Goal: Task Accomplishment & Management: Manage account settings

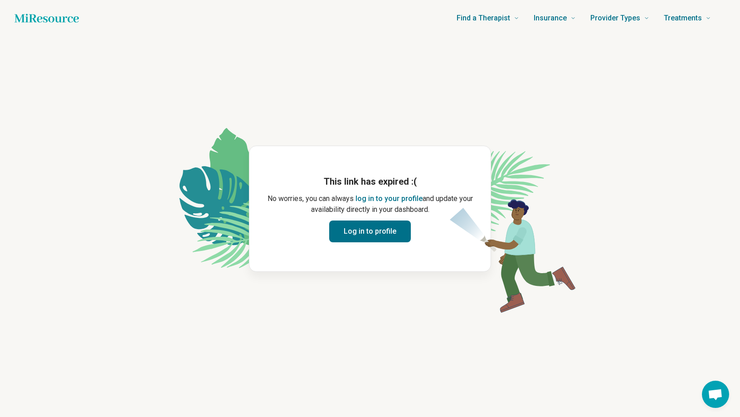
click at [390, 239] on button "Log in to profile" at bounding box center [370, 231] width 82 height 22
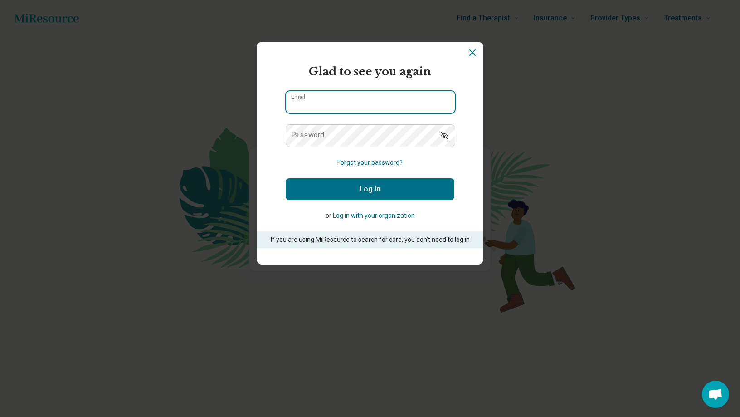
click at [357, 95] on input "Email" at bounding box center [370, 102] width 169 height 22
click at [295, 132] on label "Password" at bounding box center [308, 135] width 34 height 7
click at [369, 108] on input "Email" at bounding box center [370, 102] width 169 height 22
click at [305, 138] on label "Password" at bounding box center [308, 135] width 34 height 7
click at [324, 97] on input "Email" at bounding box center [370, 102] width 169 height 22
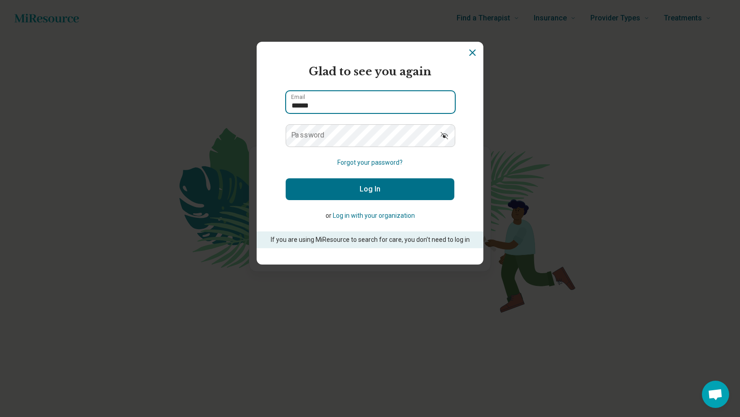
type input "**********"
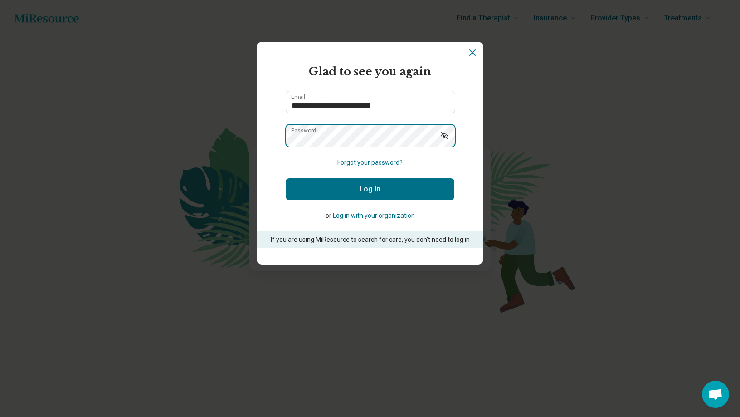
click at [286, 178] on button "Log In" at bounding box center [370, 189] width 169 height 22
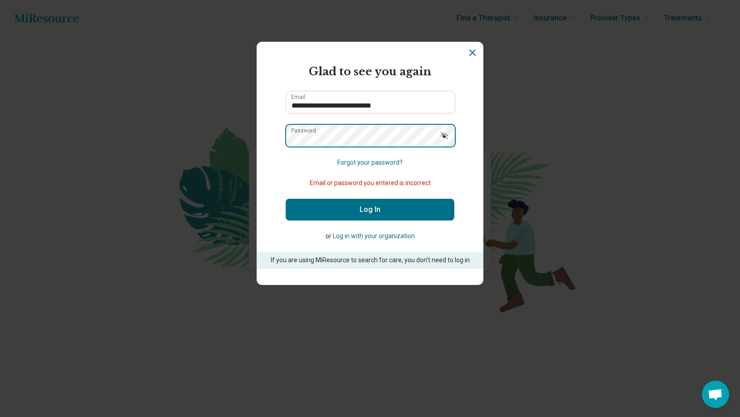
click at [286, 199] on button "Log In" at bounding box center [370, 210] width 169 height 22
click at [379, 161] on button "Forgot your password?" at bounding box center [369, 163] width 65 height 10
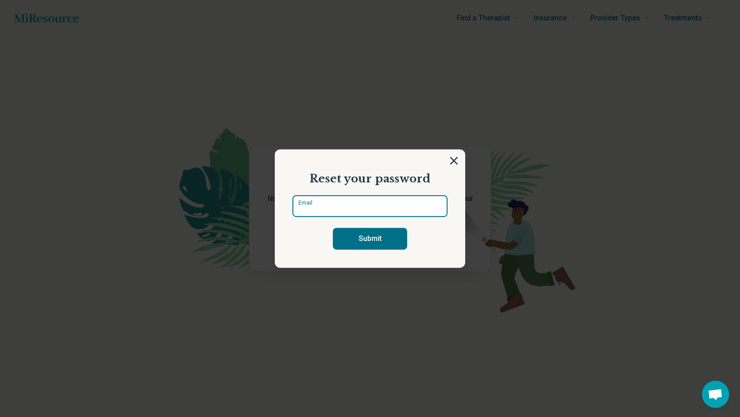
click at [358, 215] on input "Email" at bounding box center [370, 206] width 155 height 22
type input "**********"
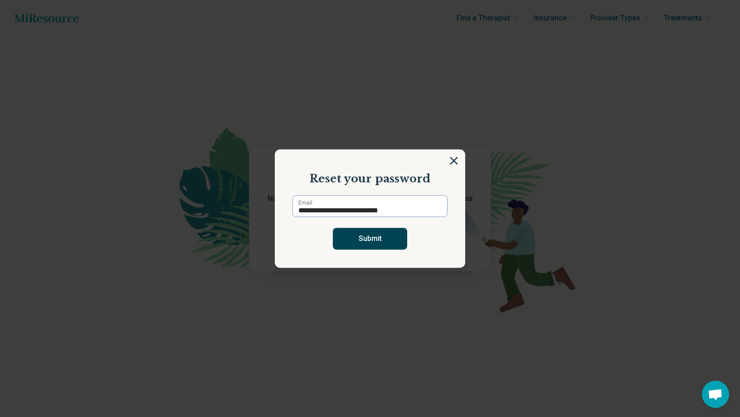
click at [366, 235] on button "Submit" at bounding box center [370, 239] width 74 height 22
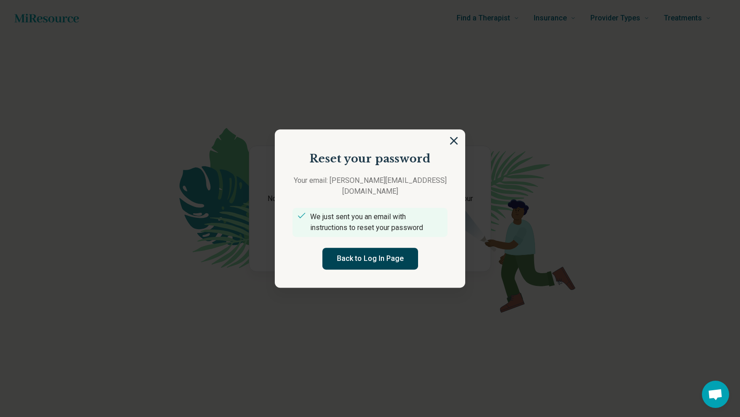
click at [353, 251] on button "Back to Log In Page" at bounding box center [370, 259] width 96 height 22
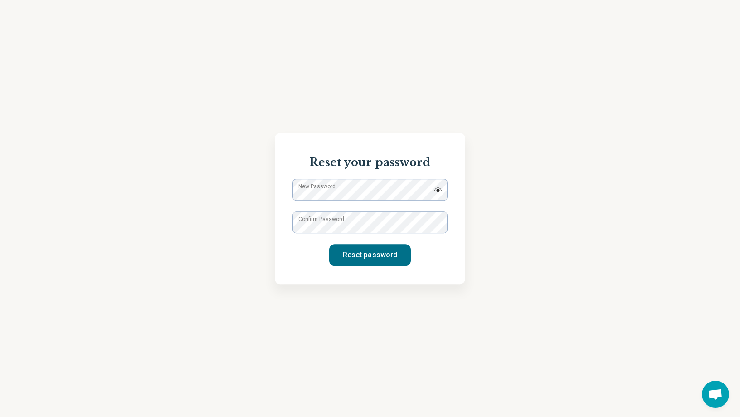
click at [333, 190] on label "New Password" at bounding box center [316, 186] width 37 height 8
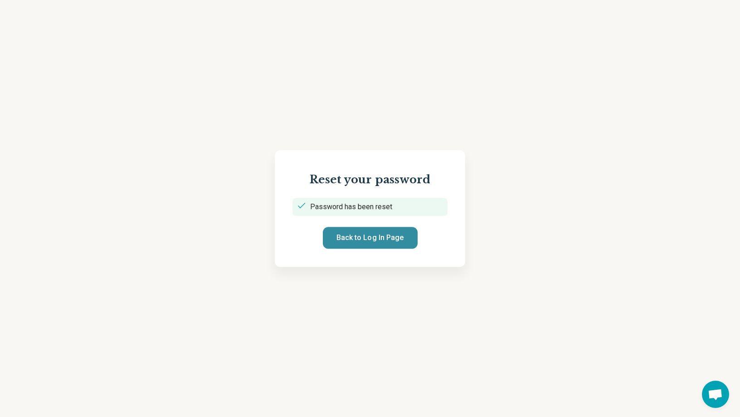
click at [377, 240] on button "Back to Log In Page" at bounding box center [370, 238] width 95 height 22
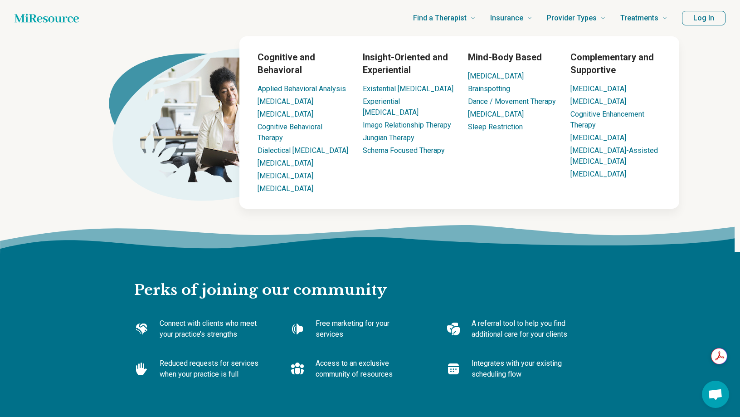
click at [702, 13] on button "Log In" at bounding box center [704, 18] width 44 height 15
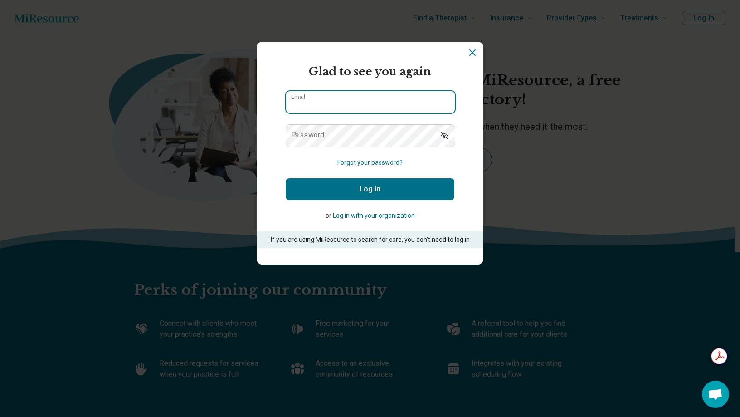
type input "**********"
click at [397, 111] on input "**********" at bounding box center [370, 102] width 169 height 22
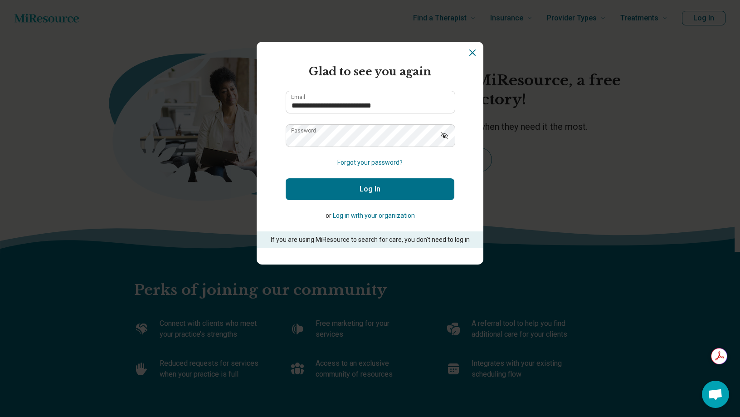
click at [339, 185] on button "Log In" at bounding box center [370, 189] width 169 height 22
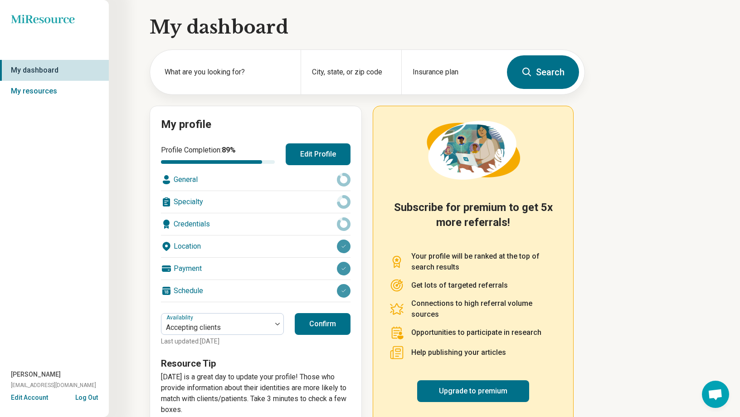
click at [321, 330] on button "Confirm" at bounding box center [323, 324] width 56 height 22
